Goal: Task Accomplishment & Management: Manage account settings

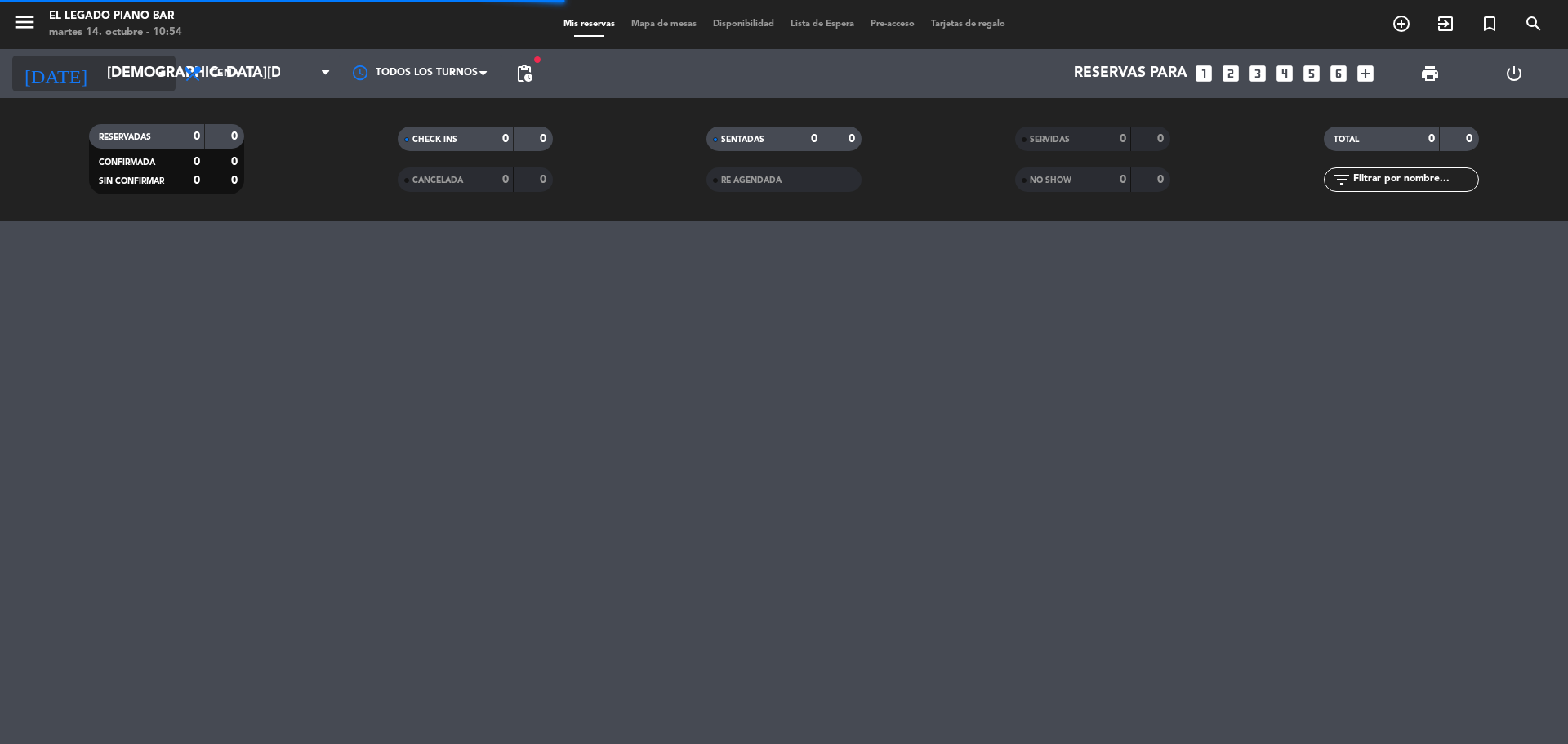
click at [125, 82] on input "[DEMOGRAPHIC_DATA][DATE]" at bounding box center [193, 73] width 190 height 32
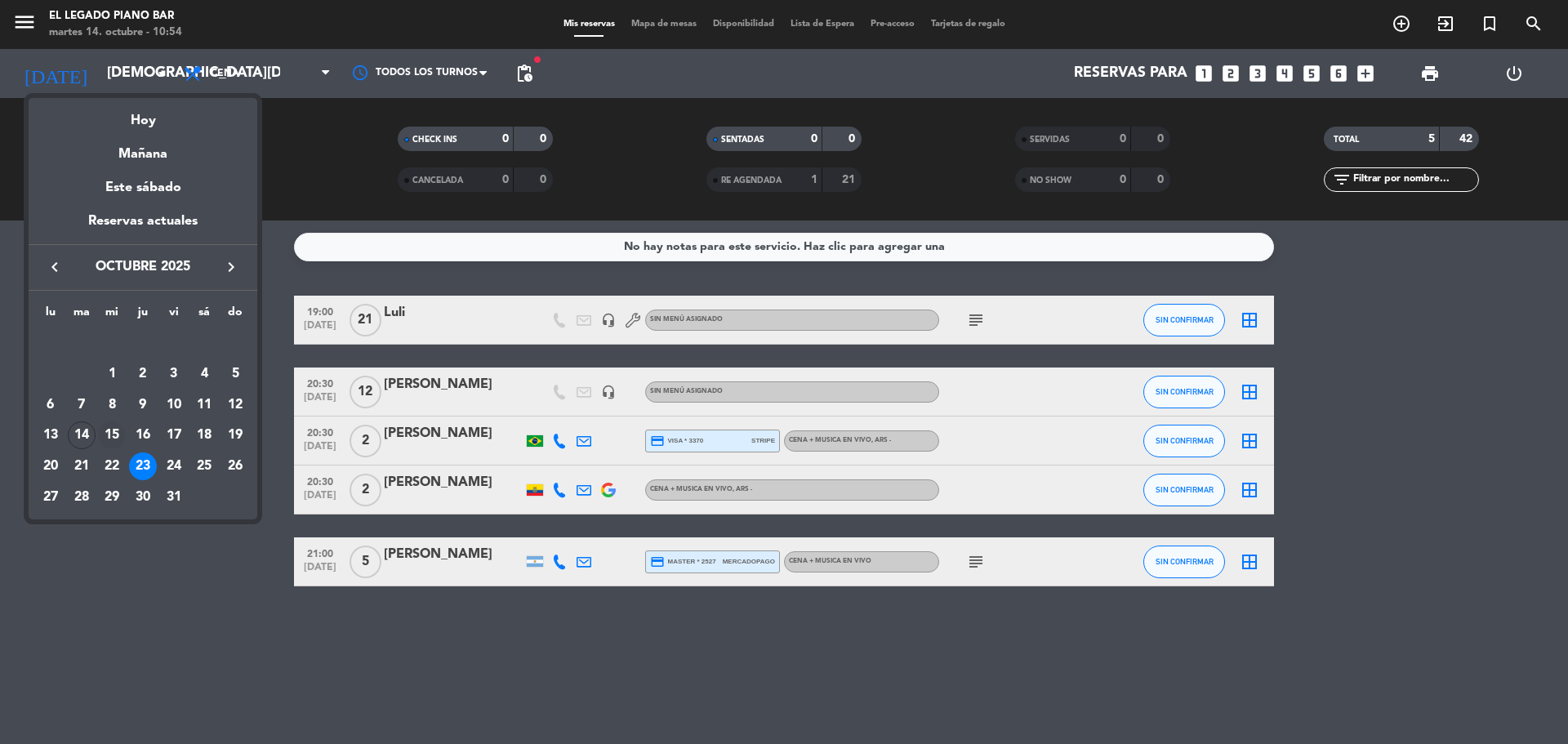
click at [114, 431] on div "15" at bounding box center [111, 435] width 28 height 28
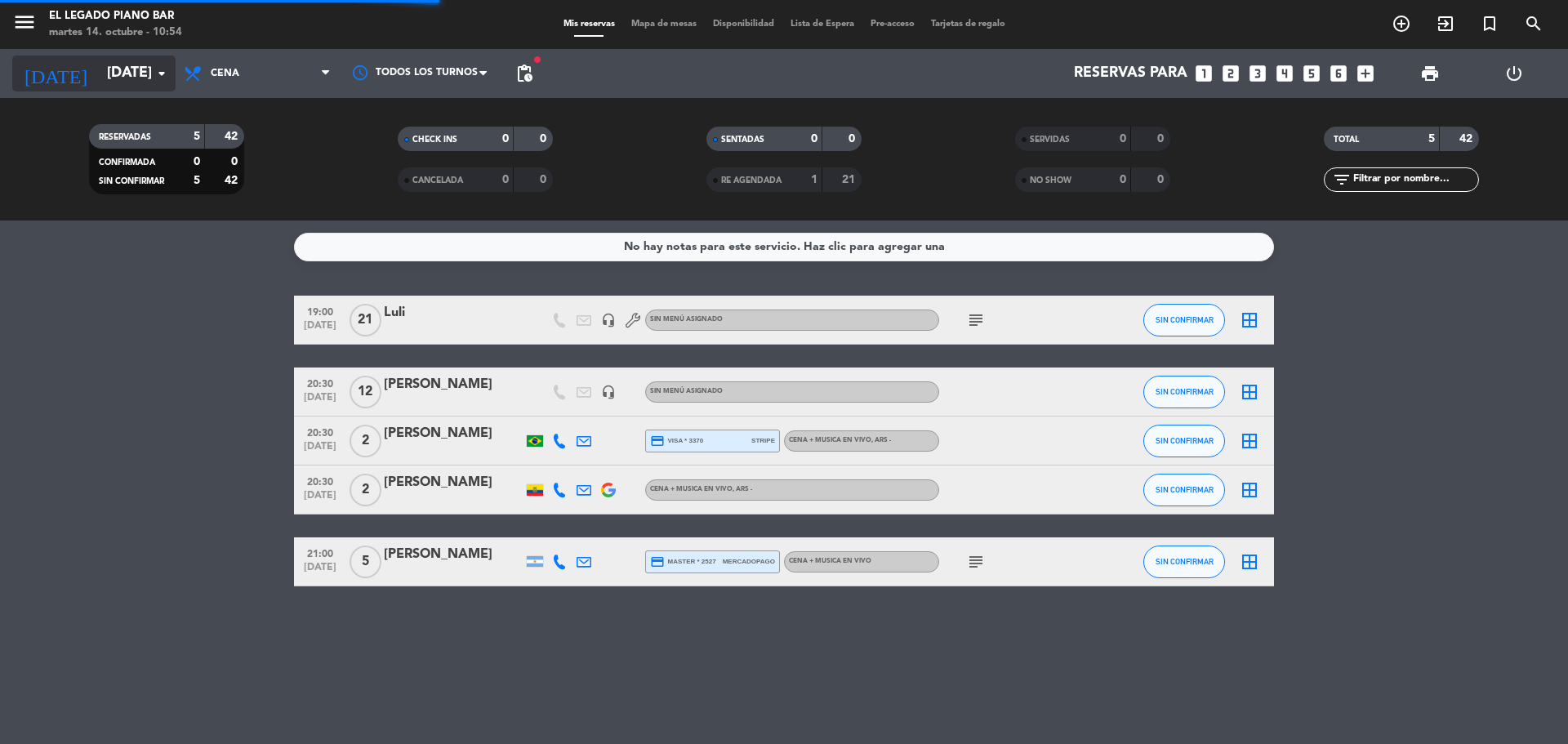
click at [123, 78] on input "[DATE]" at bounding box center [193, 73] width 190 height 32
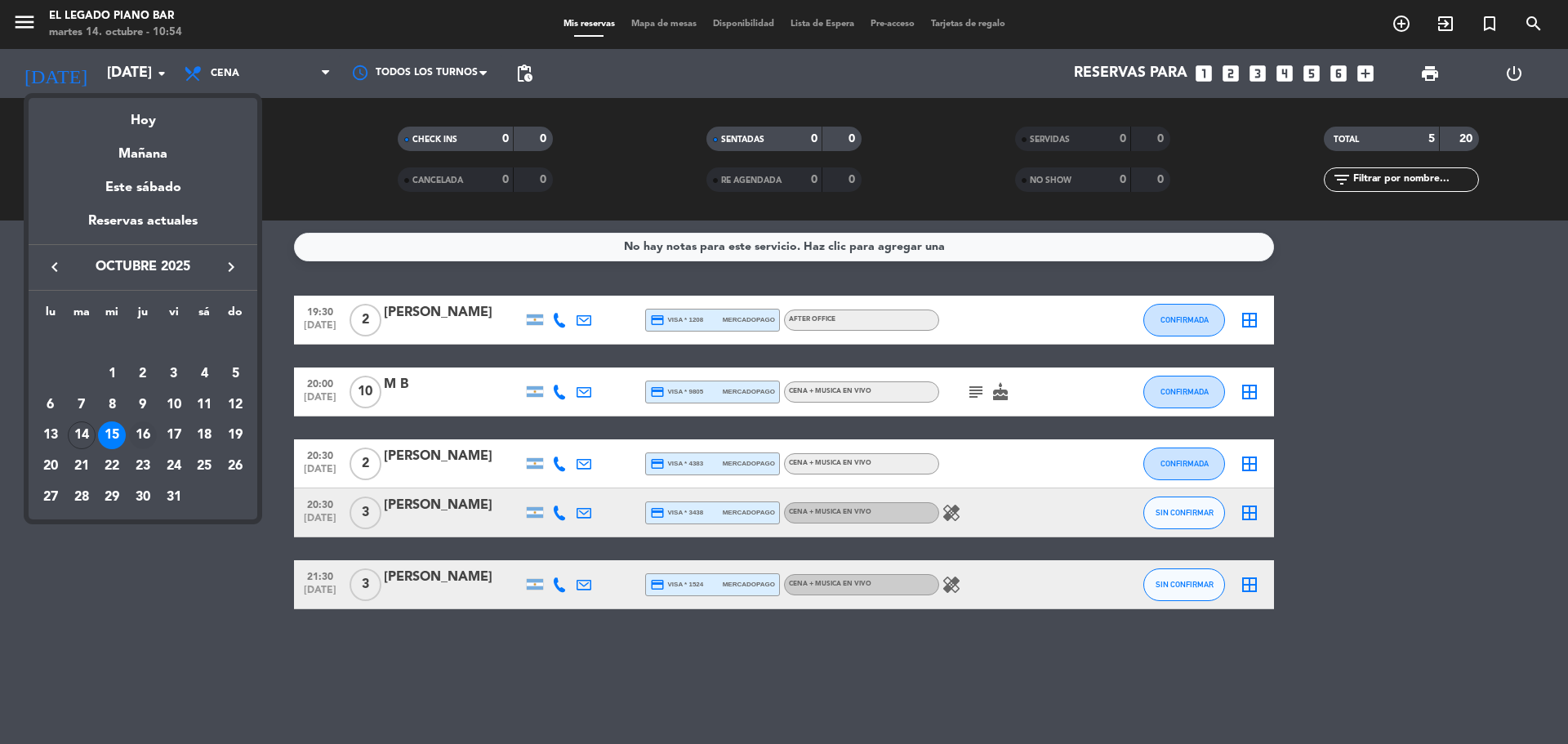
click at [144, 426] on div "16" at bounding box center [143, 435] width 28 height 28
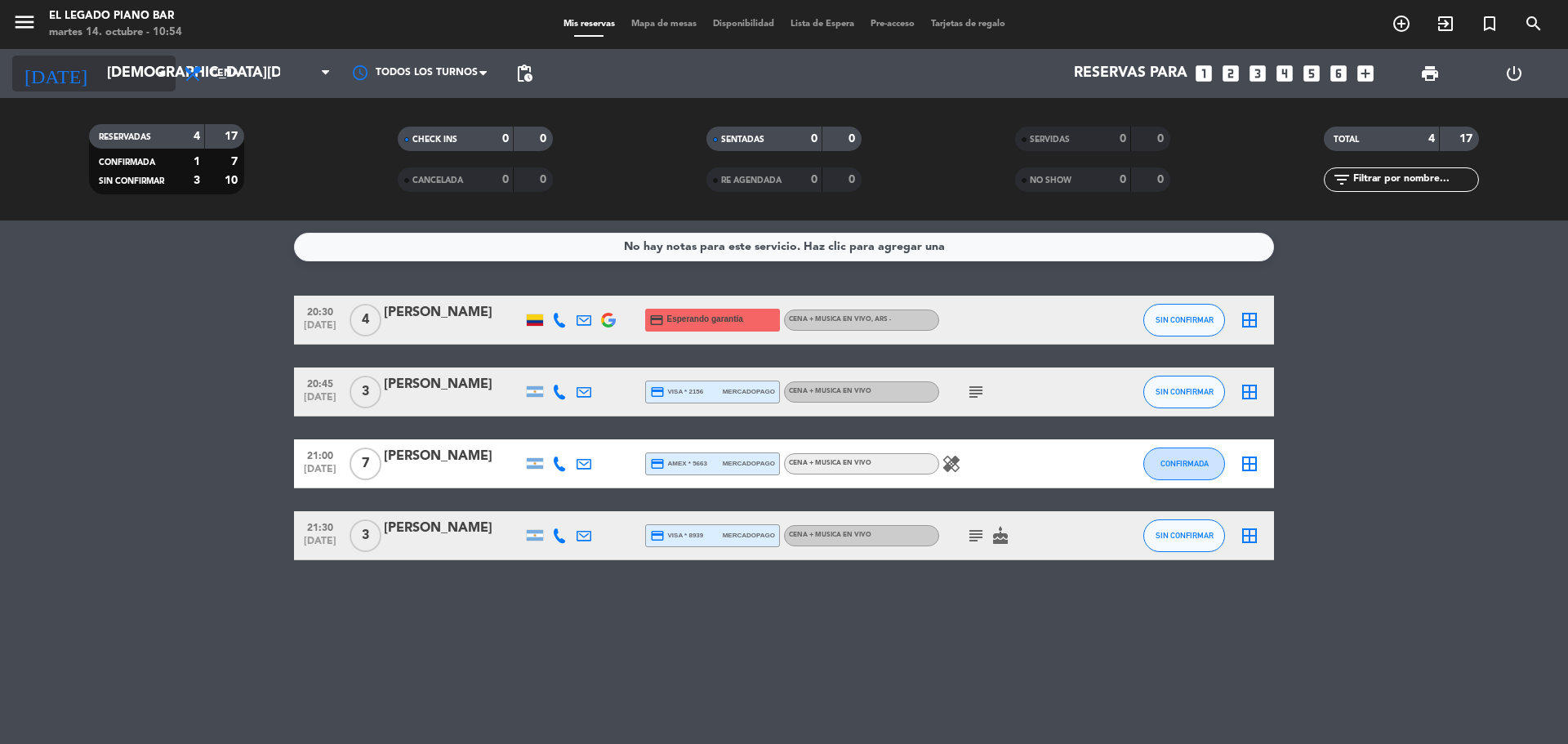
click at [133, 81] on input "[DEMOGRAPHIC_DATA][DATE]" at bounding box center [193, 73] width 190 height 32
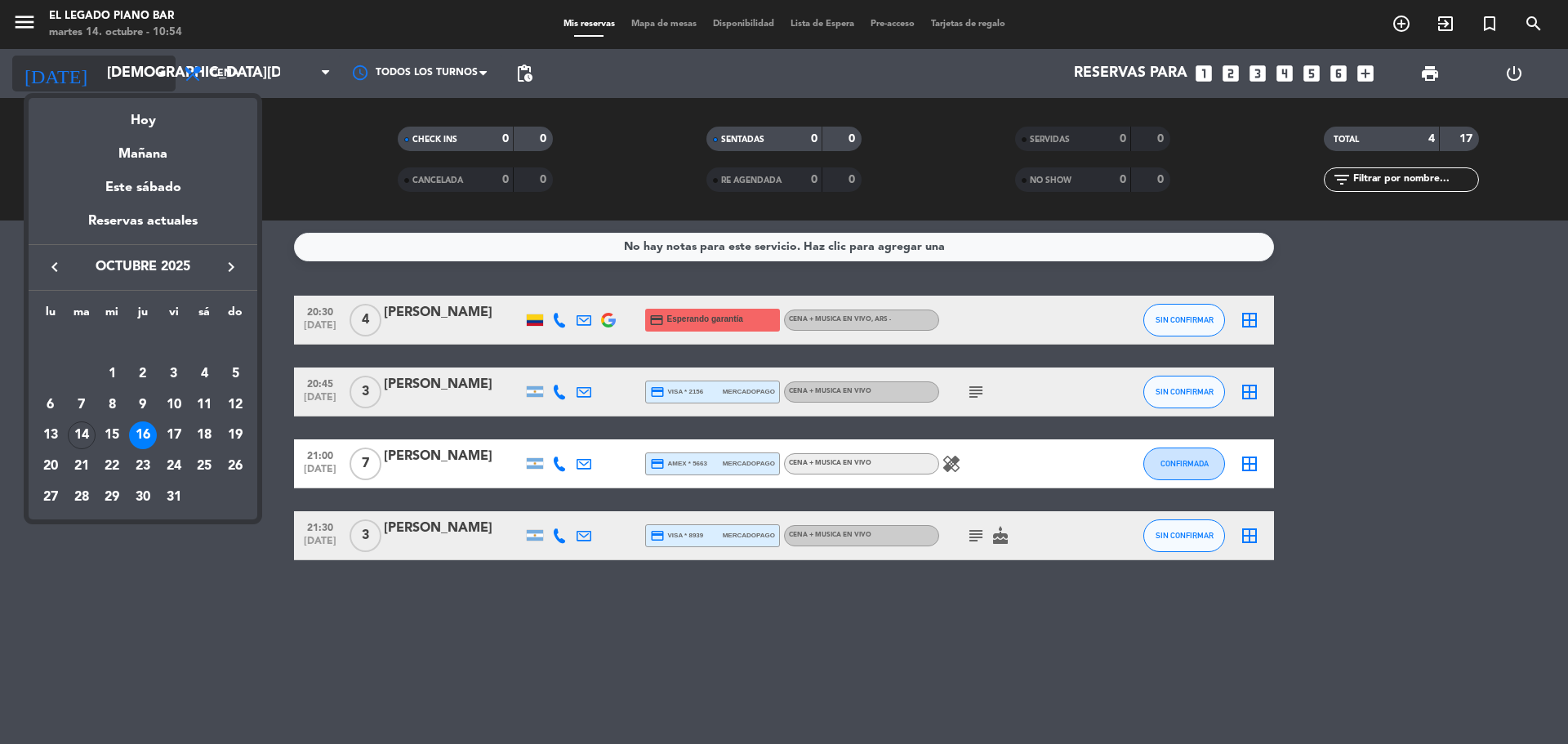
click at [133, 81] on div at bounding box center [784, 372] width 1568 height 744
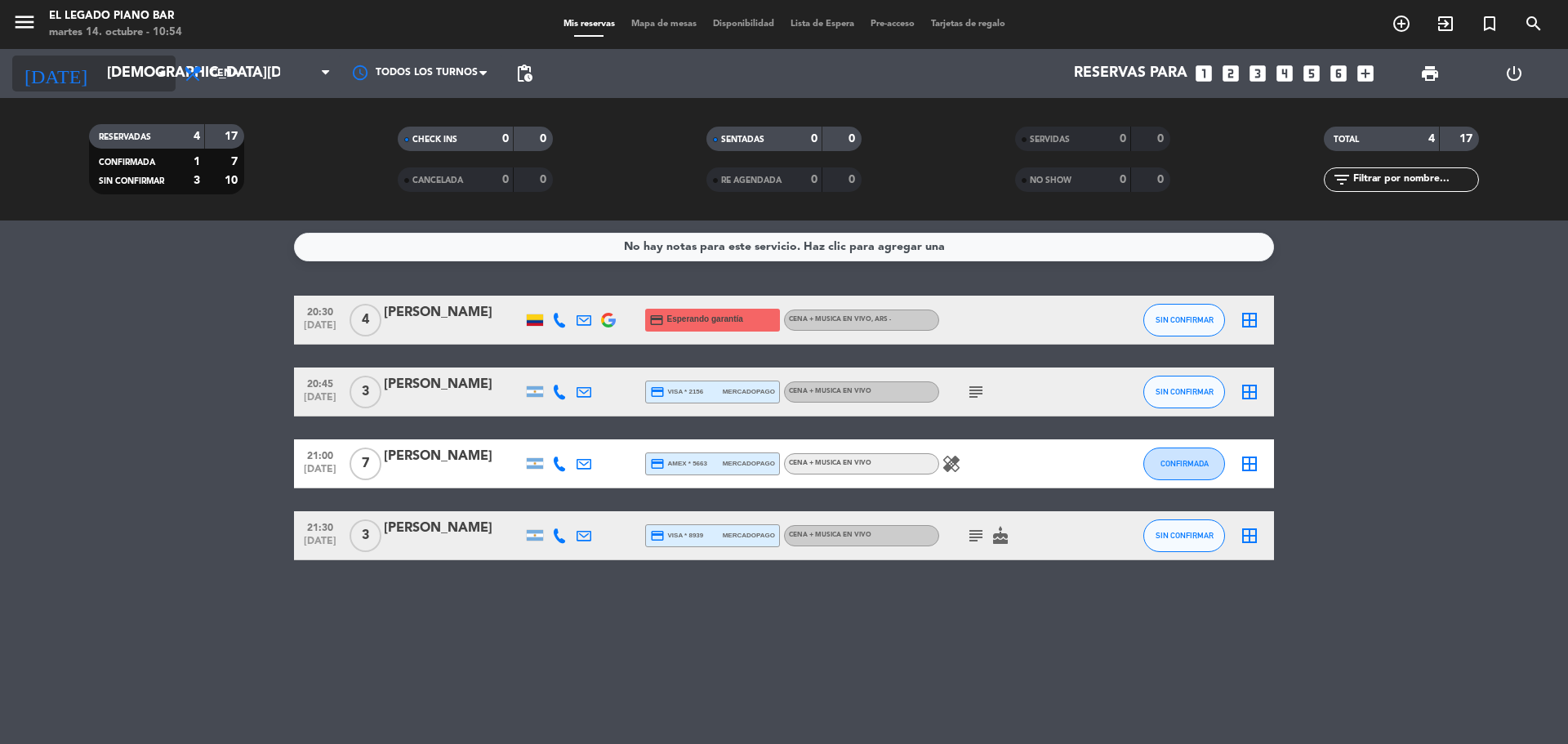
click at [133, 81] on input "[DEMOGRAPHIC_DATA][DATE]" at bounding box center [193, 73] width 190 height 32
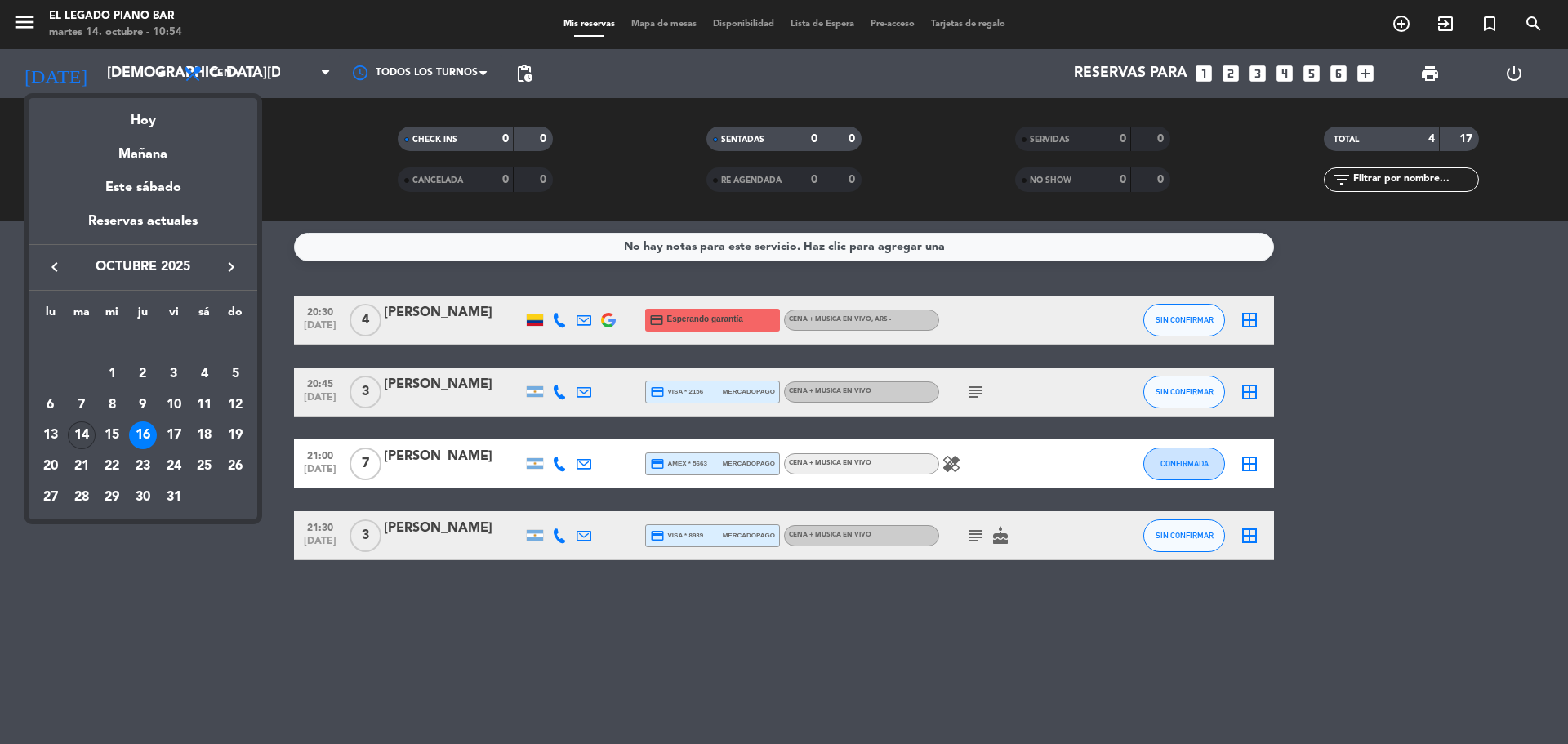
click at [79, 436] on div "14" at bounding box center [82, 435] width 28 height 28
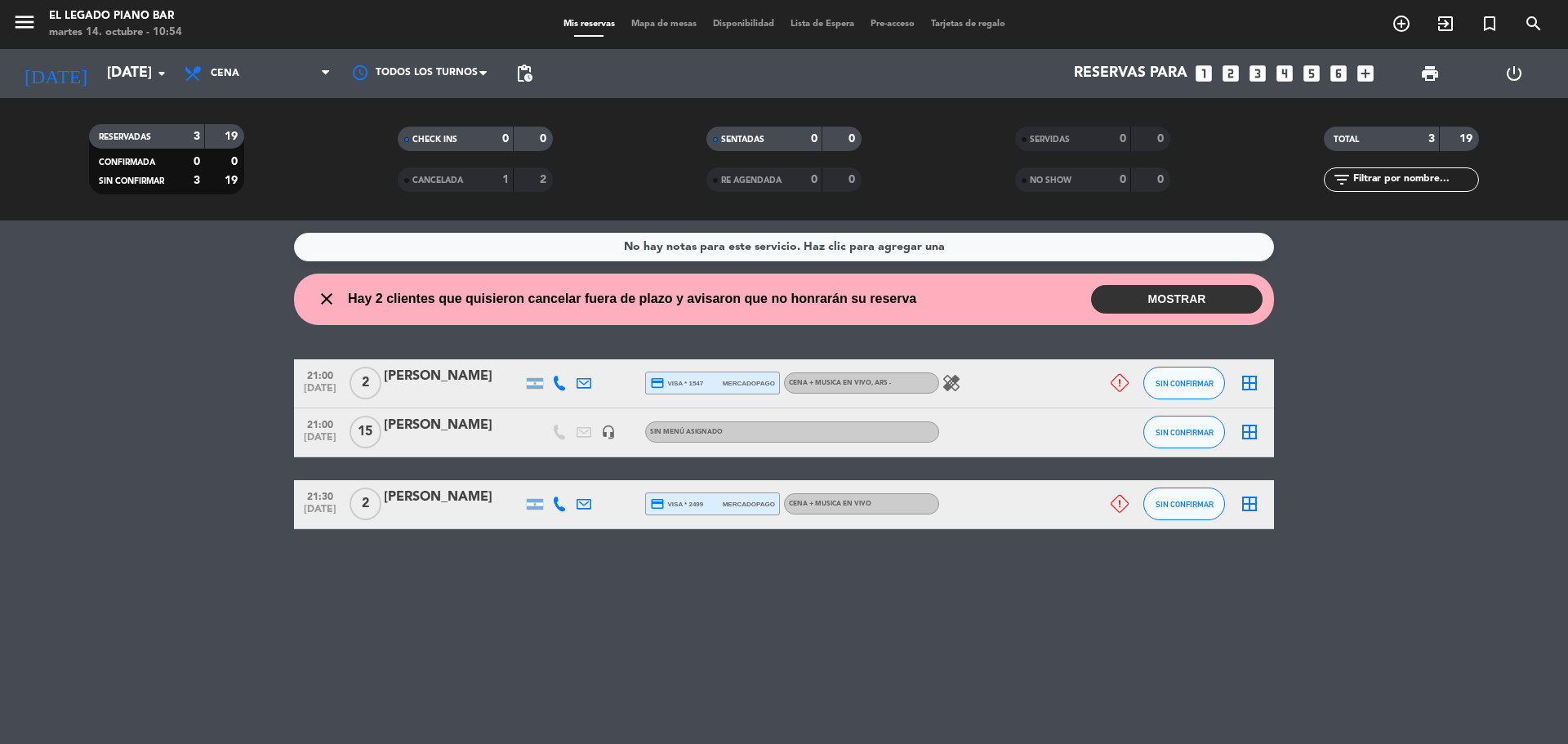
click at [1126, 294] on button "MOSTRAR" at bounding box center [1177, 299] width 172 height 29
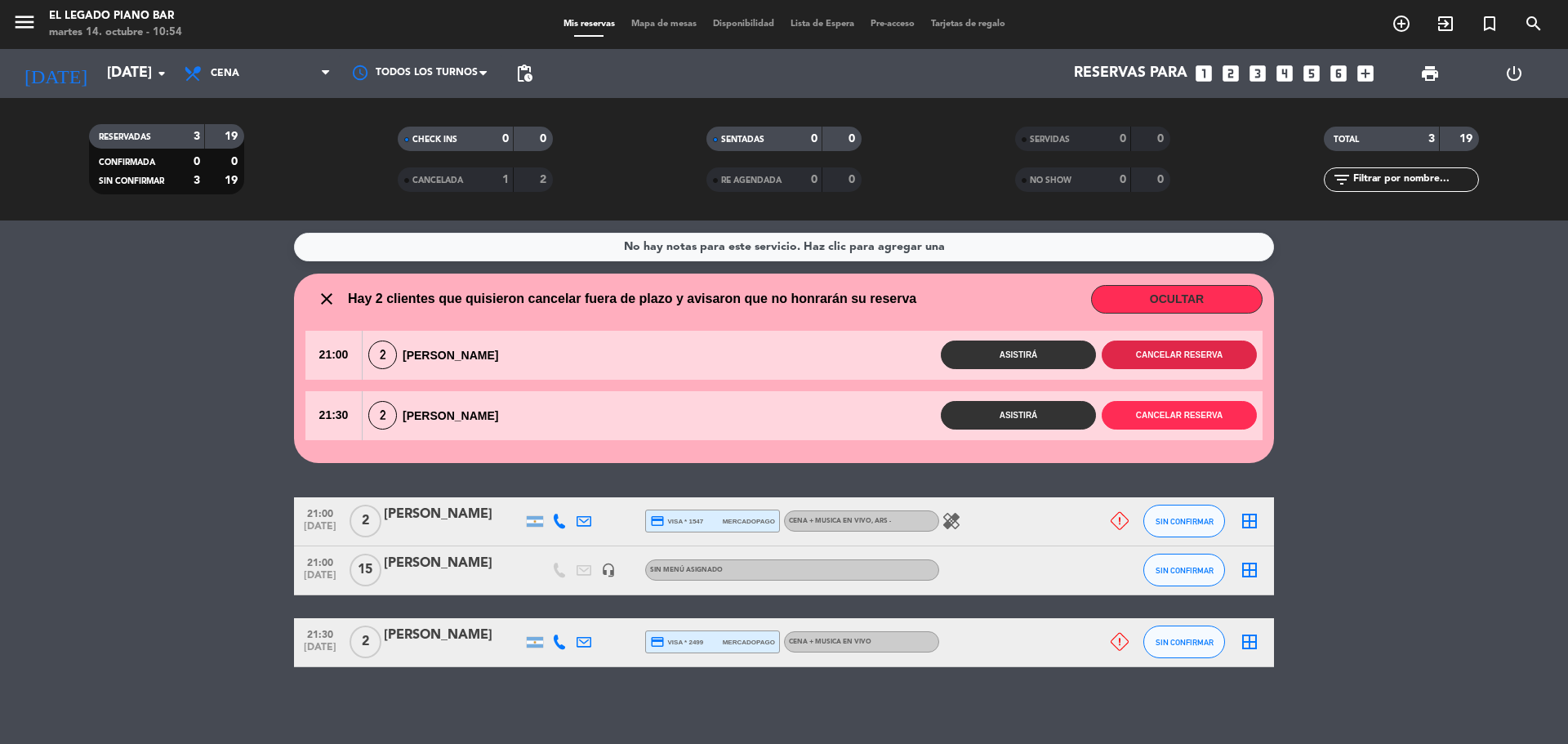
click at [1190, 362] on button "Cancelar reserva" at bounding box center [1179, 355] width 156 height 29
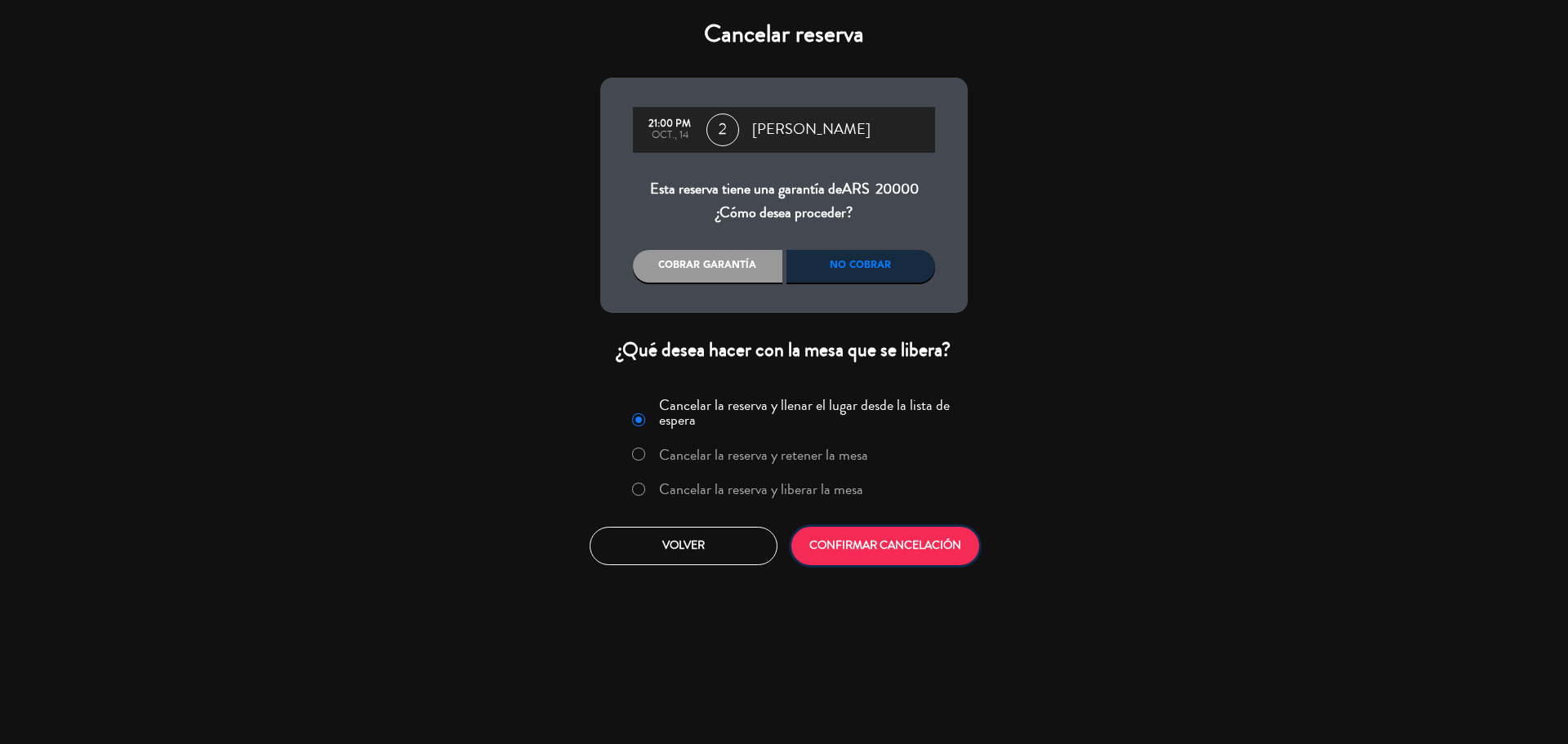
click at [927, 561] on button "CONFIRMAR CANCELACIÓN" at bounding box center [885, 545] width 188 height 38
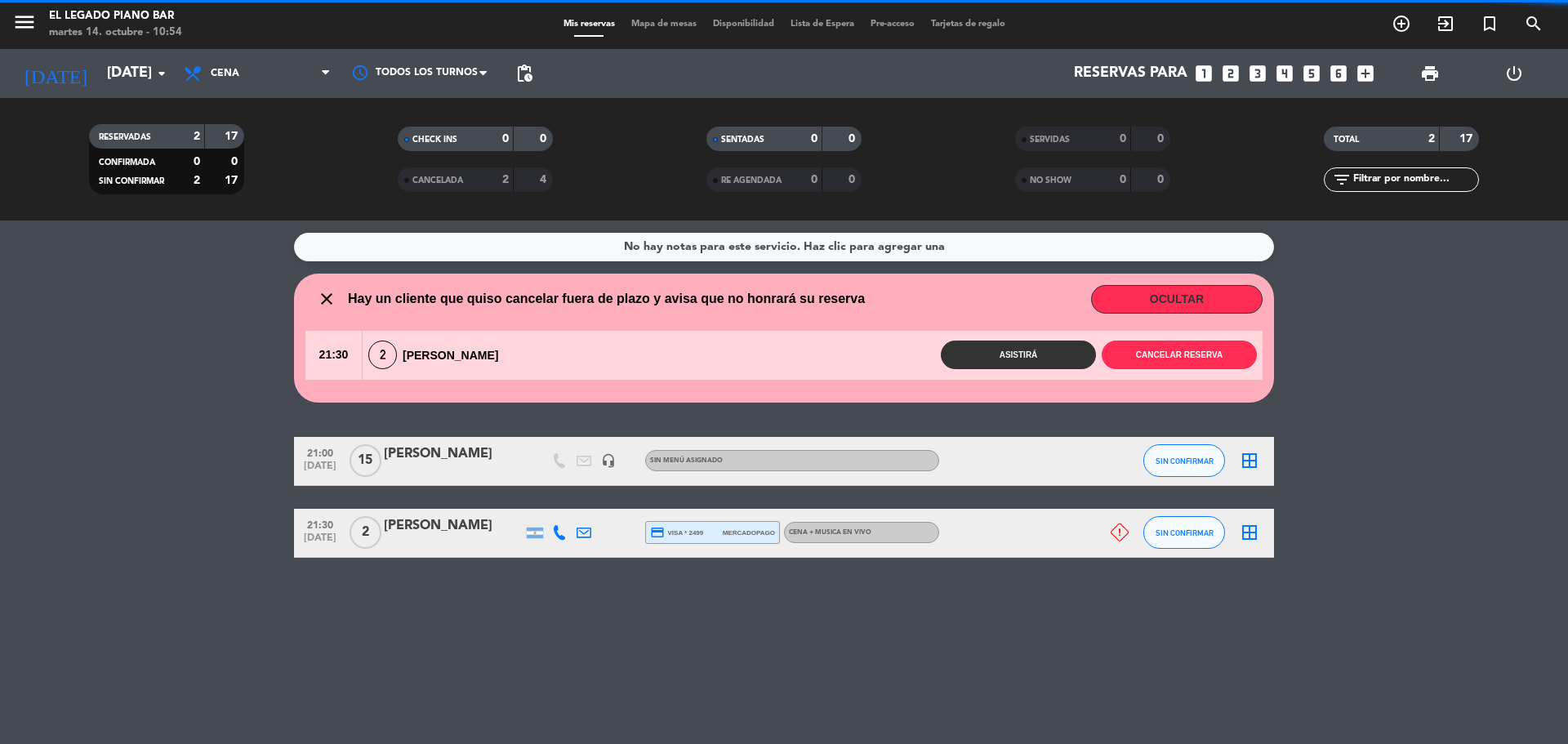
click at [1162, 409] on div "No hay notas para este servicio. Haz clic para agregar una close Hay un cliente…" at bounding box center [784, 482] width 1568 height 523
click at [1161, 346] on button "Cancelar reserva" at bounding box center [1179, 355] width 156 height 29
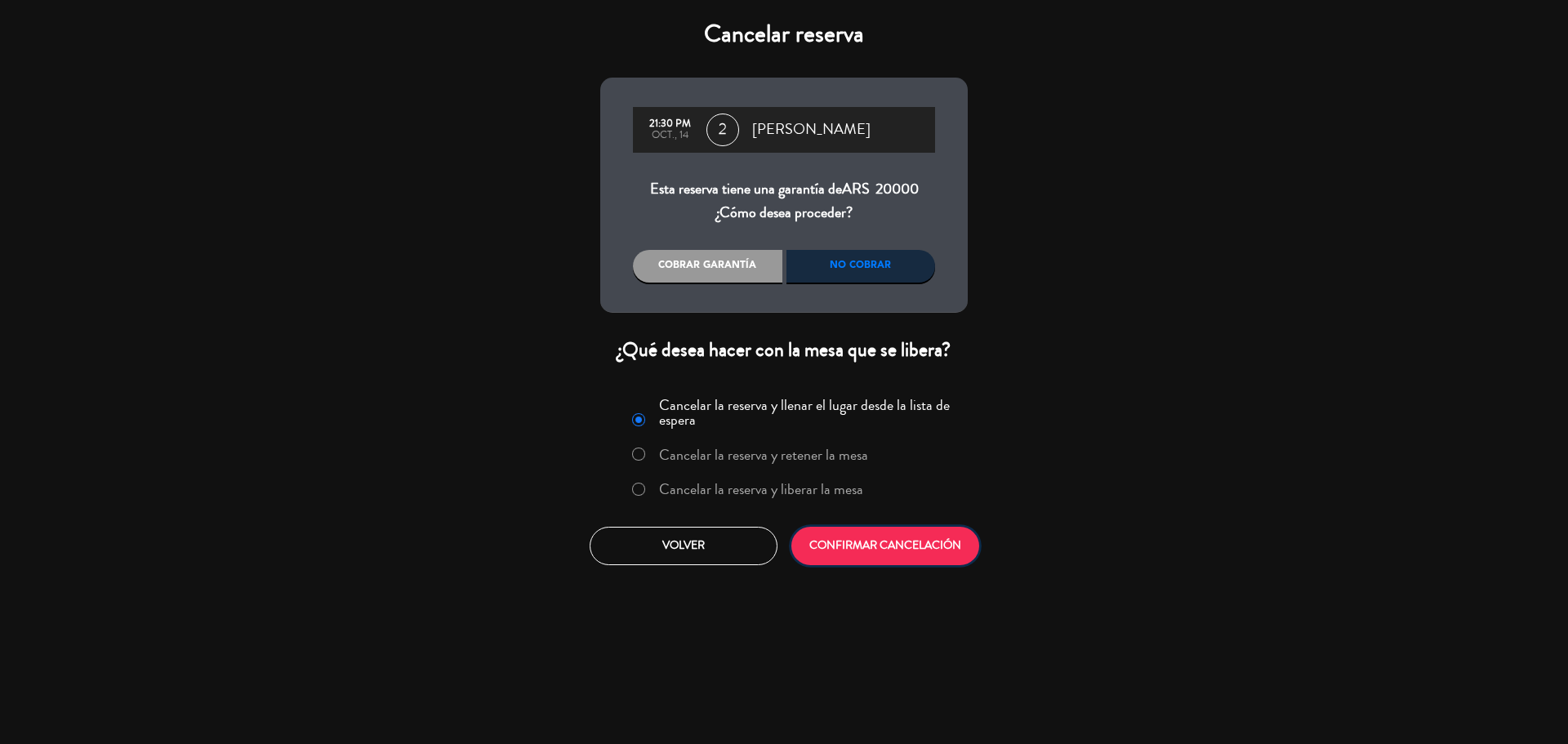
click at [930, 550] on button "CONFIRMAR CANCELACIÓN" at bounding box center [885, 545] width 188 height 38
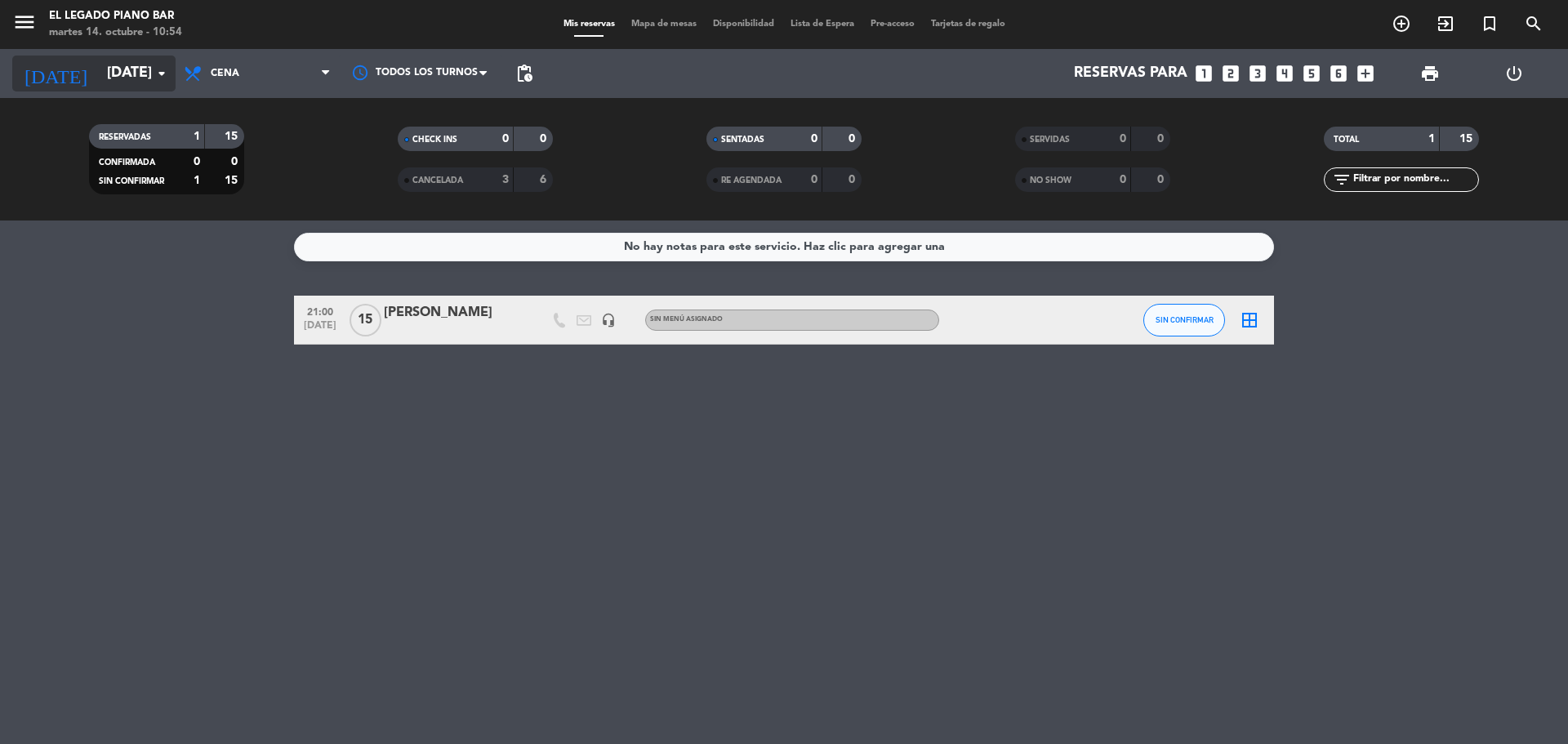
click at [139, 80] on input "[DATE]" at bounding box center [193, 73] width 190 height 32
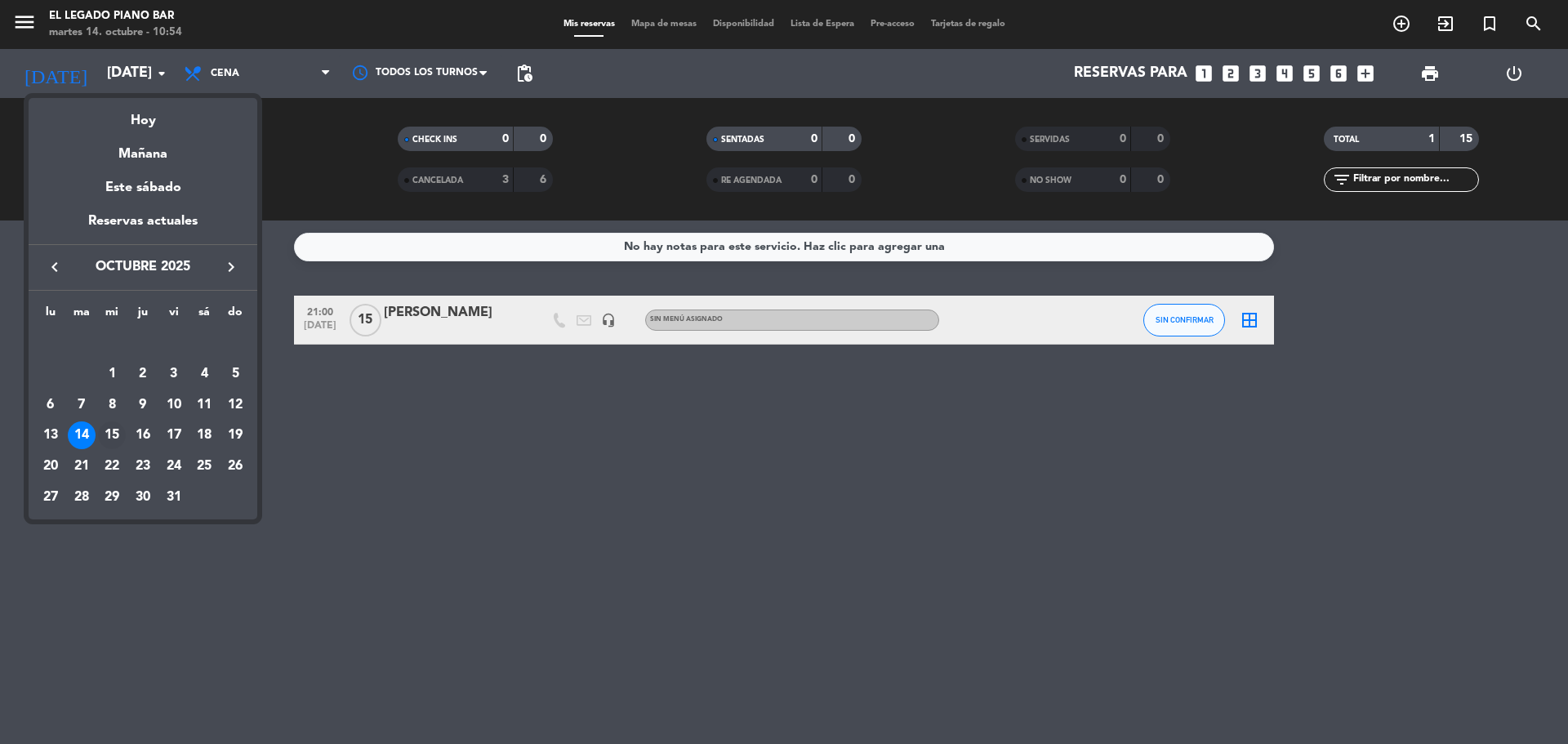
click at [114, 437] on div "15" at bounding box center [111, 435] width 28 height 28
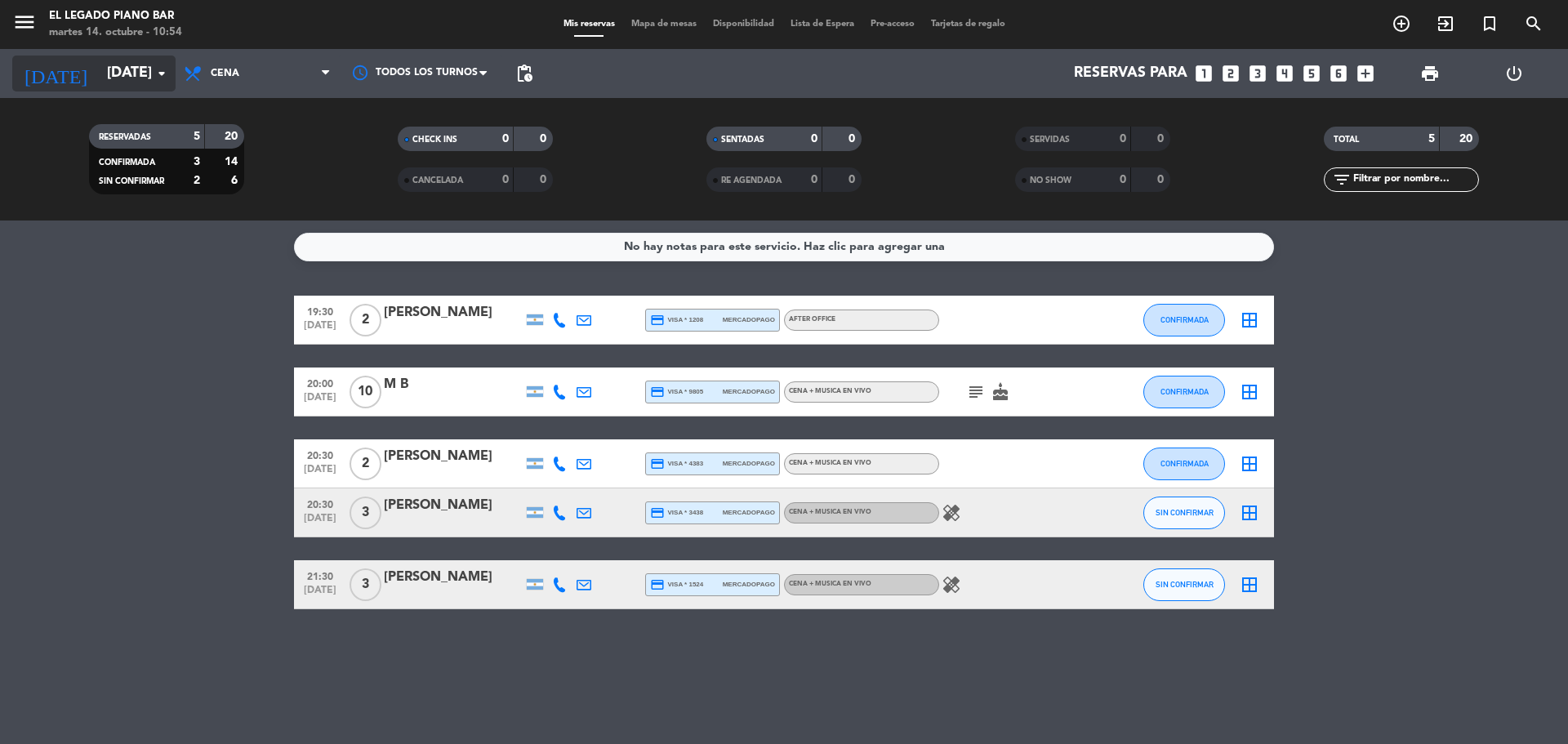
click at [99, 74] on input "[DATE]" at bounding box center [193, 73] width 190 height 32
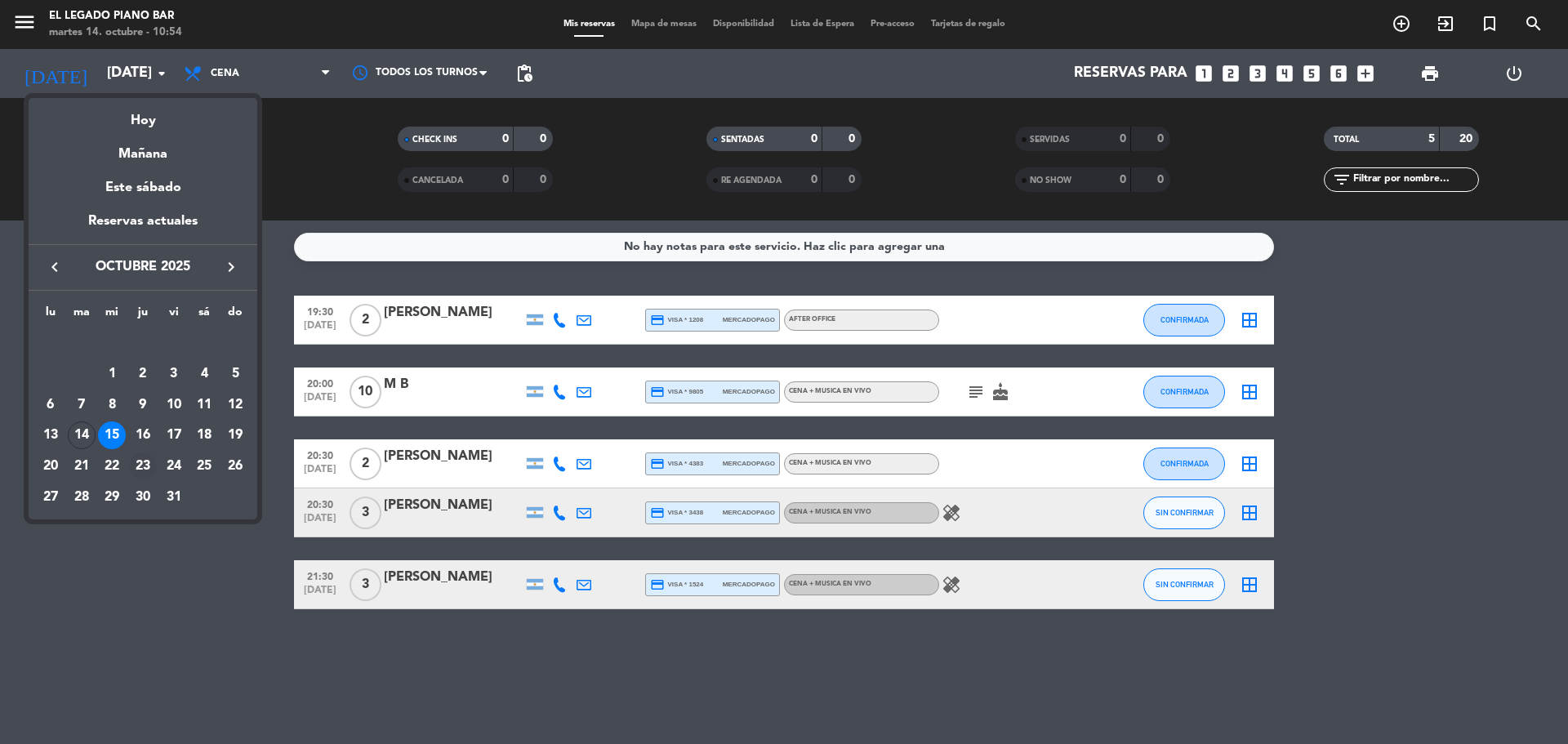
click at [144, 463] on div "23" at bounding box center [143, 465] width 28 height 28
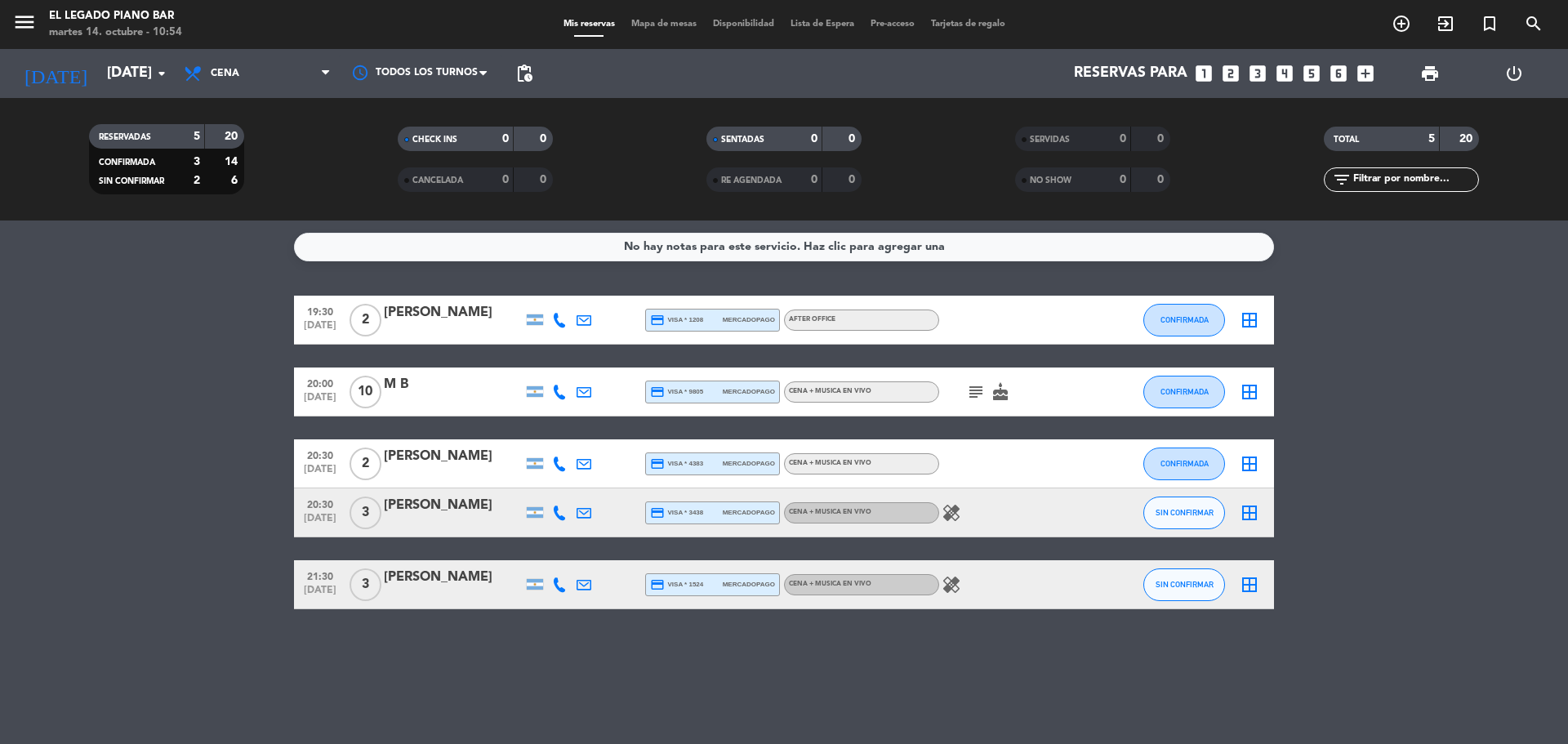
type input "[DEMOGRAPHIC_DATA][DATE]"
